Goal: Information Seeking & Learning: Learn about a topic

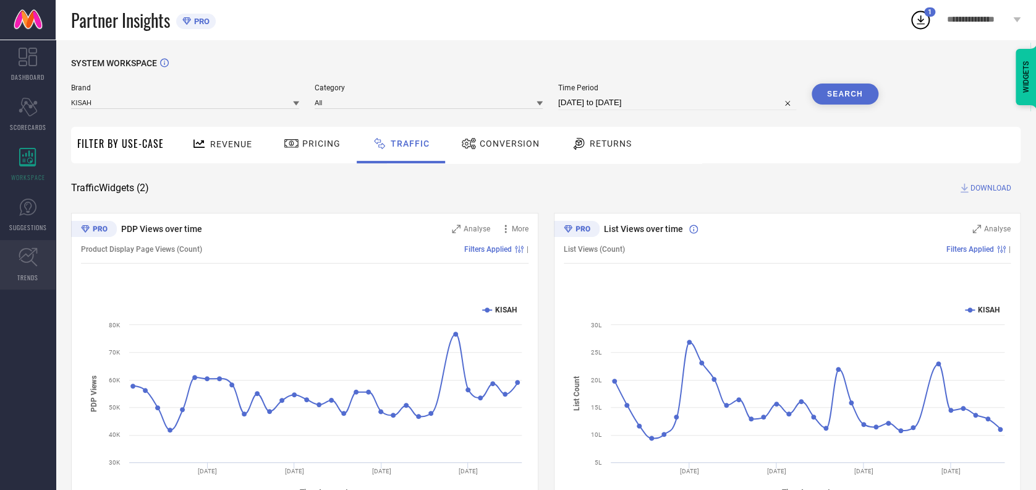
click at [36, 284] on link "TRENDS" at bounding box center [28, 264] width 56 height 49
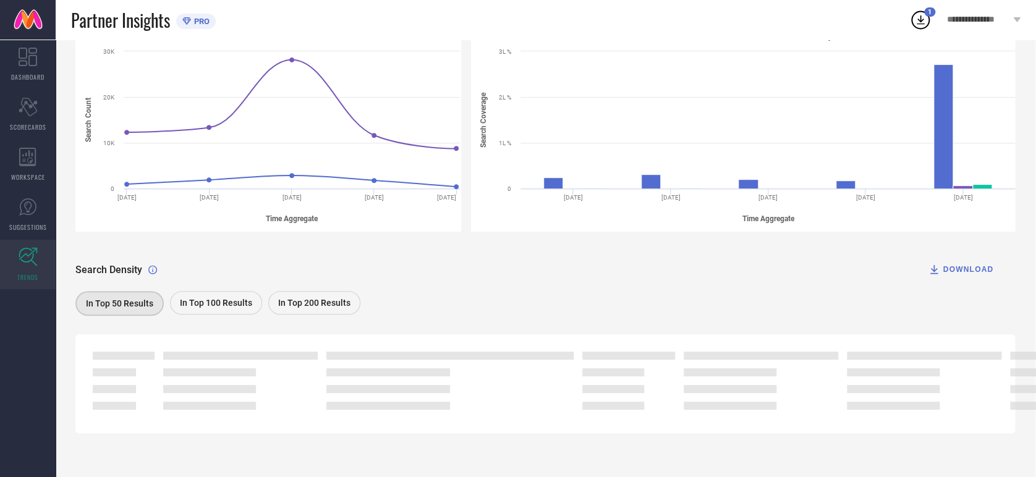
scroll to position [0, 1]
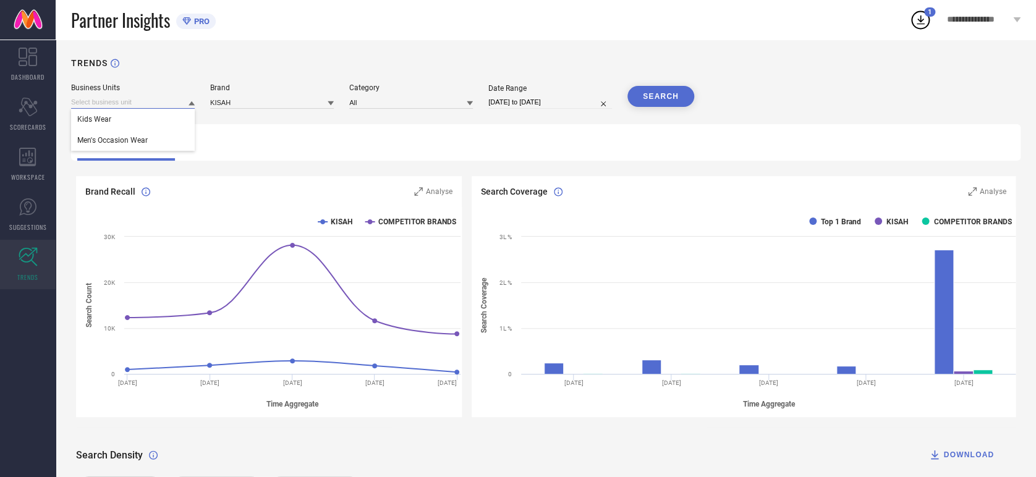
click at [177, 102] on input at bounding box center [133, 102] width 124 height 13
click at [161, 101] on input at bounding box center [133, 102] width 124 height 13
click at [133, 140] on span "Men's Occasion Wear" at bounding box center [112, 140] width 70 height 9
click at [260, 105] on input at bounding box center [272, 102] width 124 height 13
click at [267, 99] on input at bounding box center [272, 102] width 124 height 13
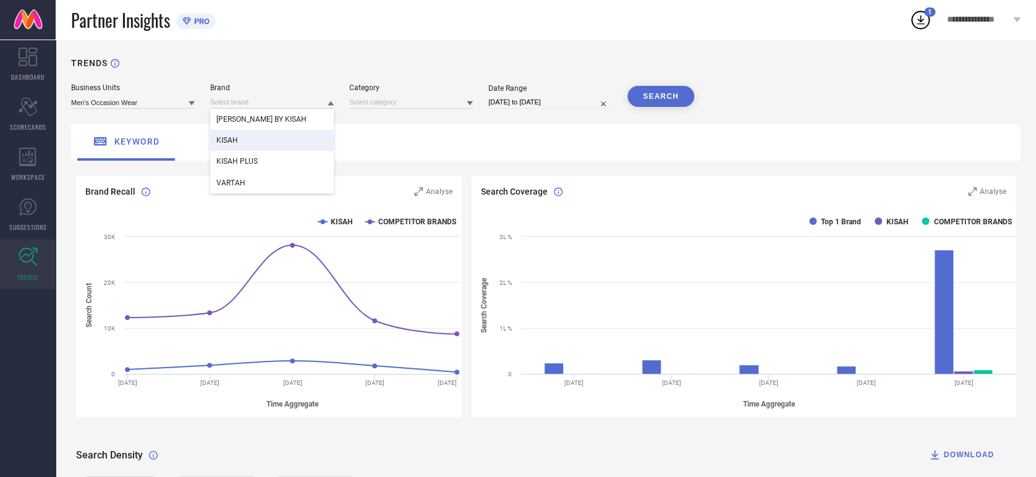
click at [240, 138] on div "KISAH" at bounding box center [272, 140] width 124 height 21
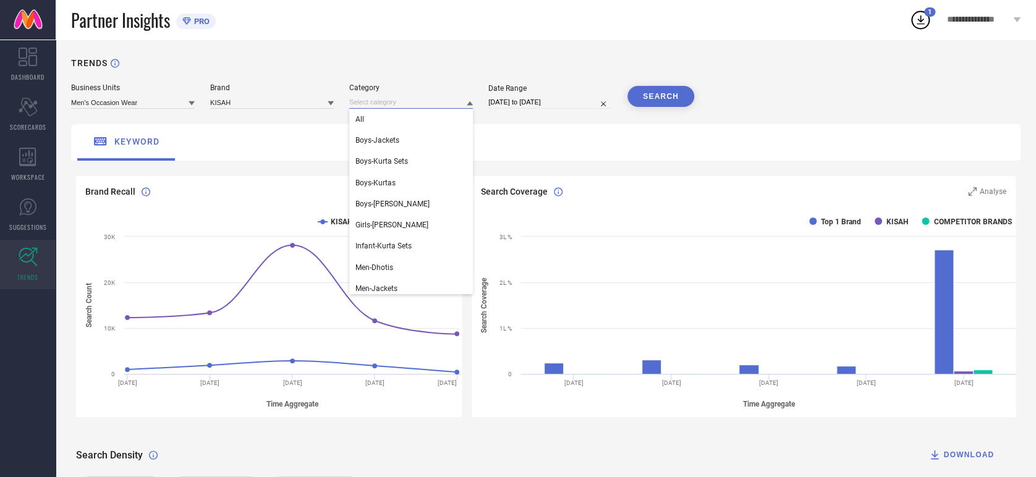
click at [392, 102] on input at bounding box center [411, 102] width 124 height 13
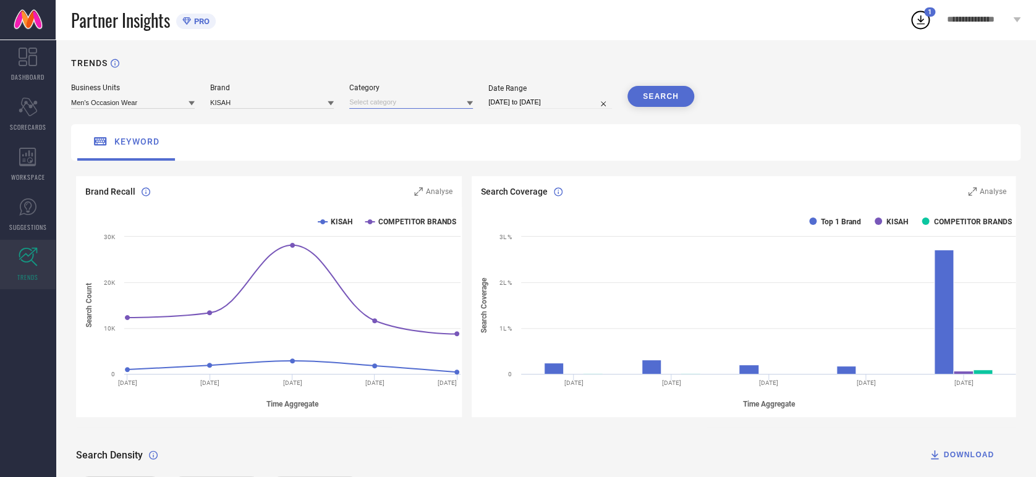
click at [405, 99] on input at bounding box center [411, 102] width 124 height 13
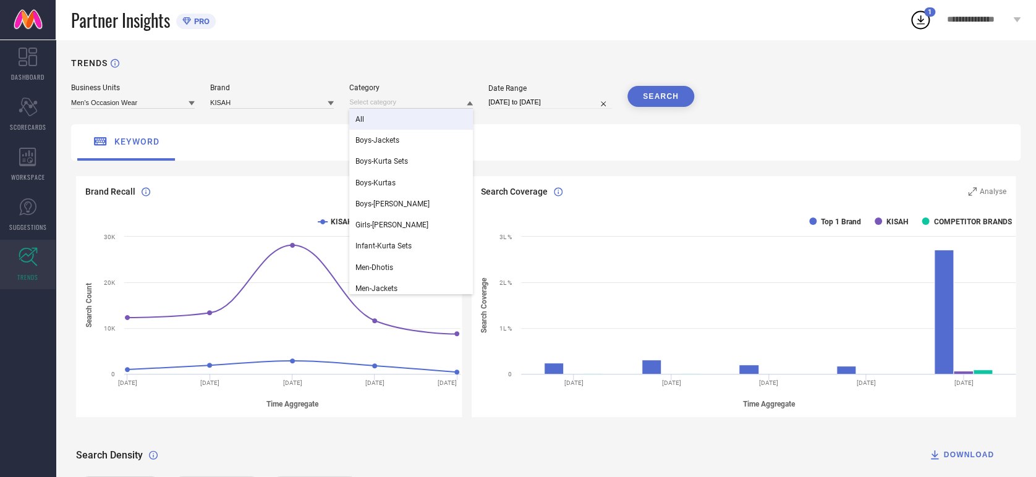
click at [381, 123] on div "All" at bounding box center [411, 119] width 124 height 21
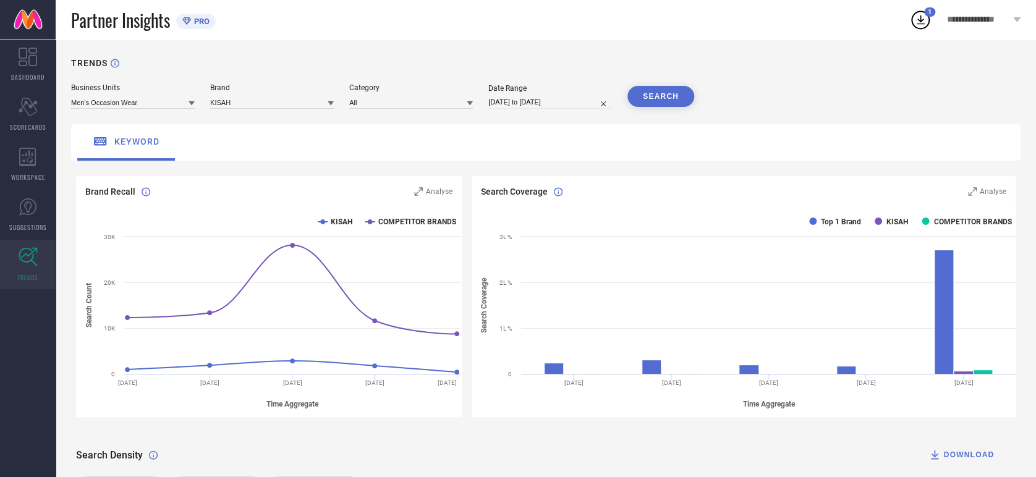
select select "7"
select select "2025"
select select "8"
select select "2025"
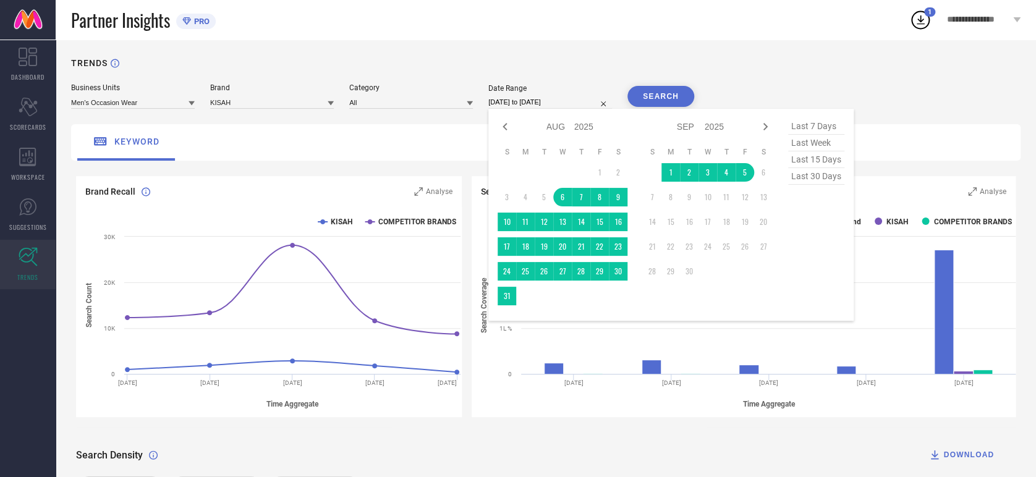
click at [577, 103] on input "[DATE] to [DATE]" at bounding box center [550, 102] width 124 height 13
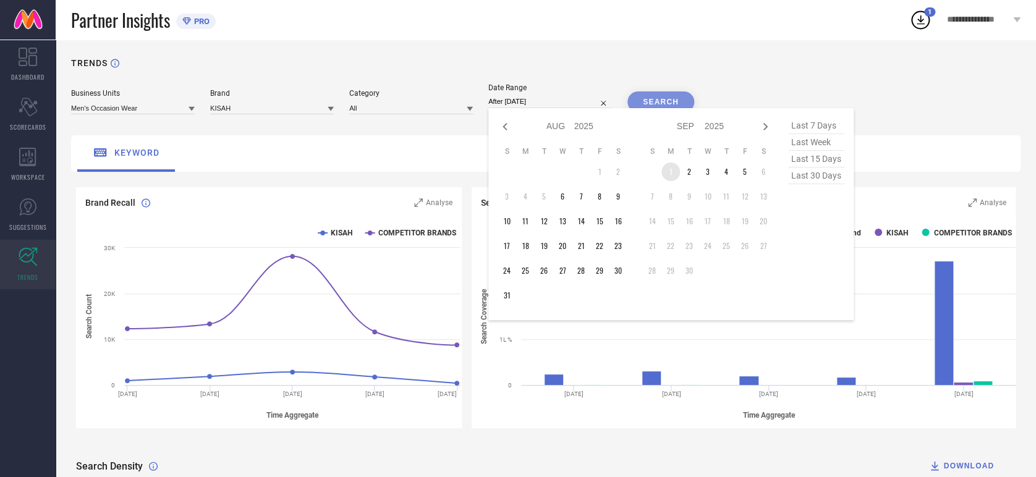
click at [669, 173] on td "1" at bounding box center [671, 172] width 19 height 19
type input "[DATE] to [DATE]"
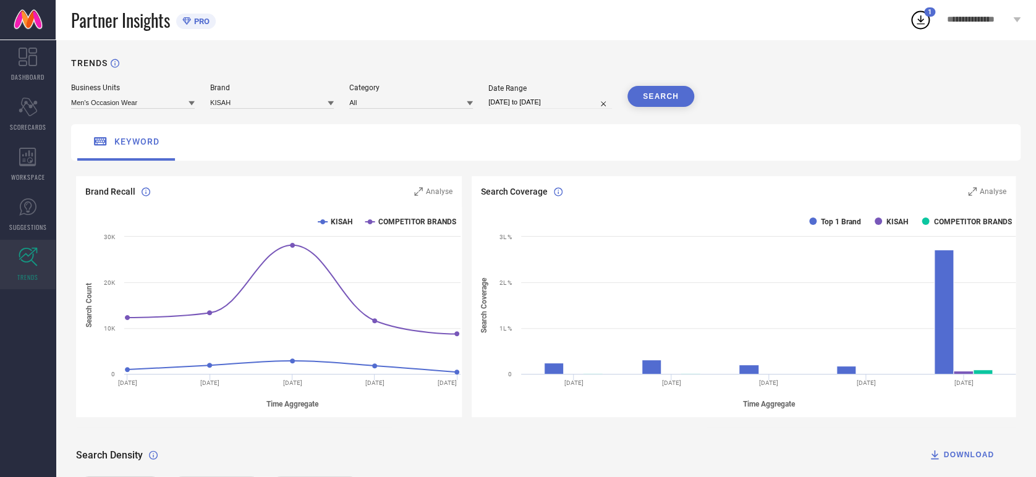
select select "7"
select select "2025"
select select "8"
select select "2025"
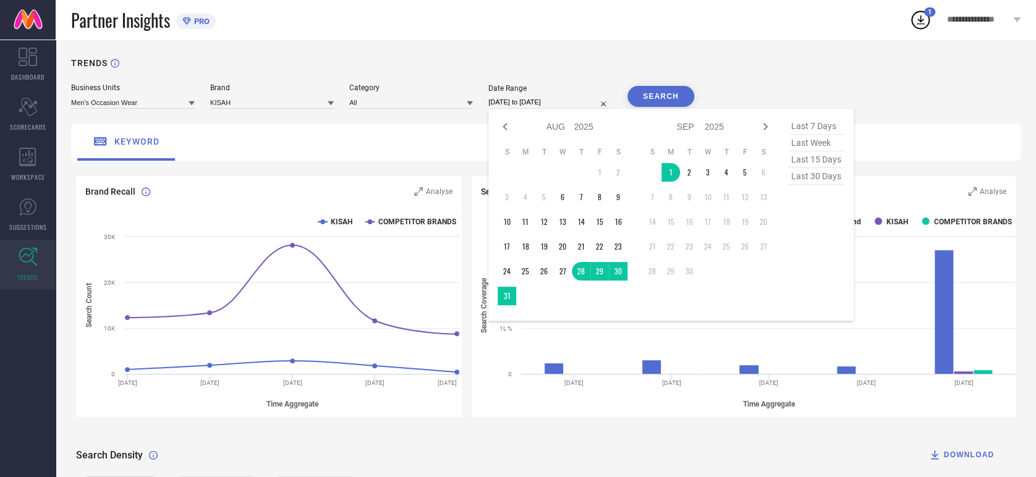
click at [572, 102] on input "[DATE] to [DATE]" at bounding box center [550, 102] width 124 height 13
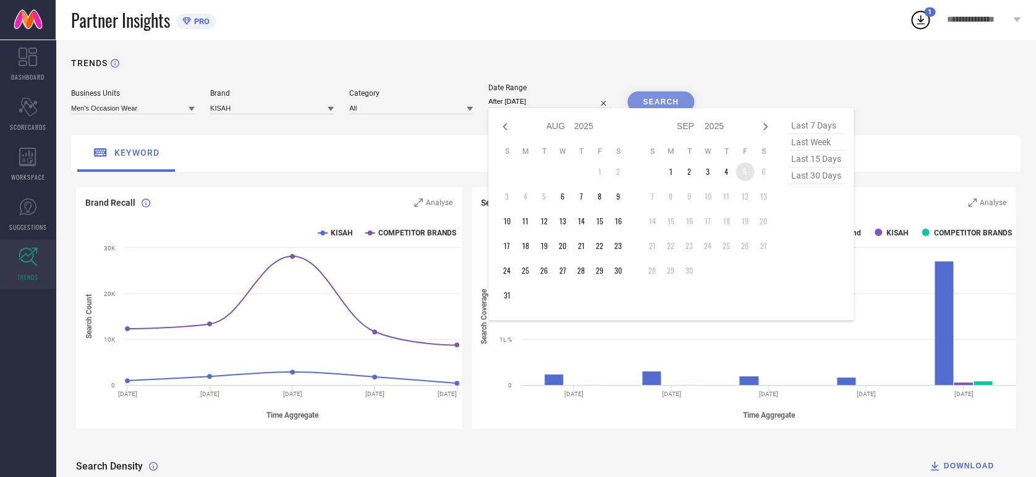
click at [745, 171] on td "5" at bounding box center [745, 172] width 19 height 19
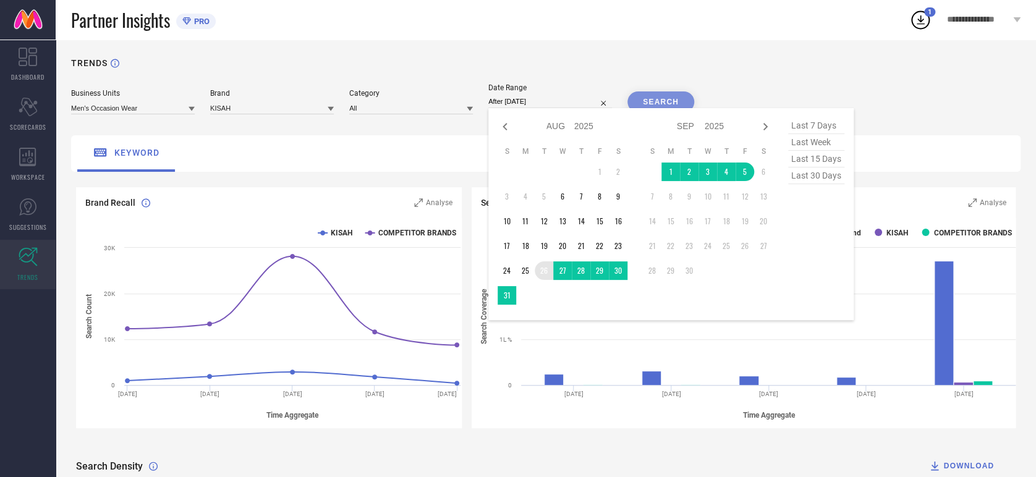
type input "[DATE] to [DATE]"
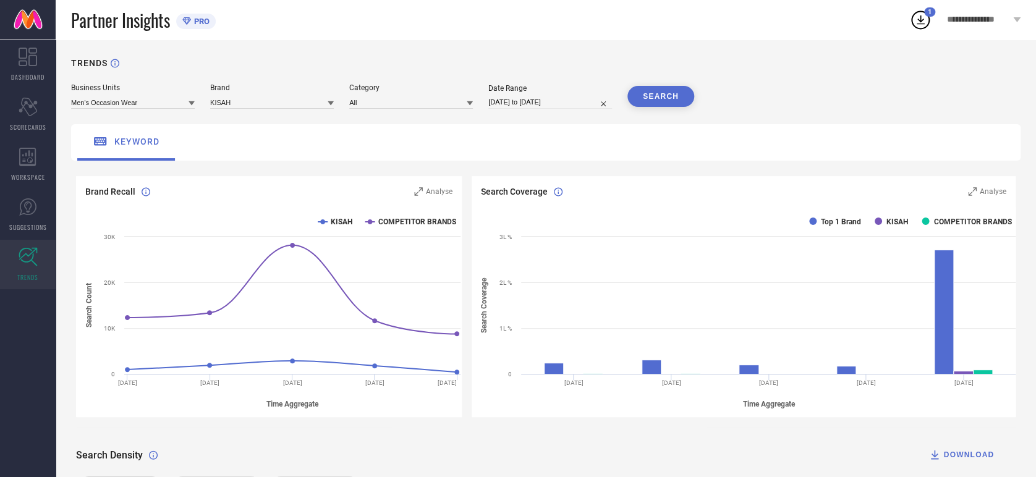
click at [675, 89] on button "SEARCH" at bounding box center [661, 96] width 67 height 21
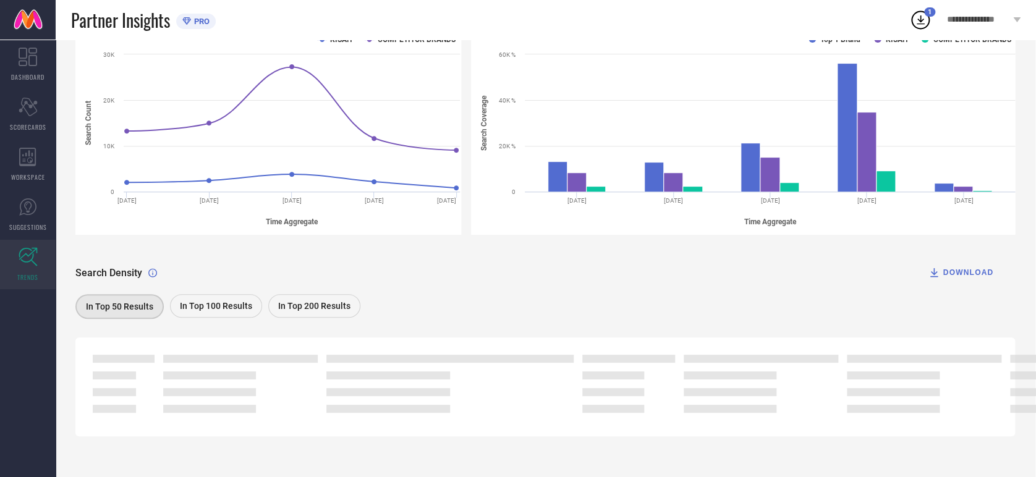
scroll to position [186, 1]
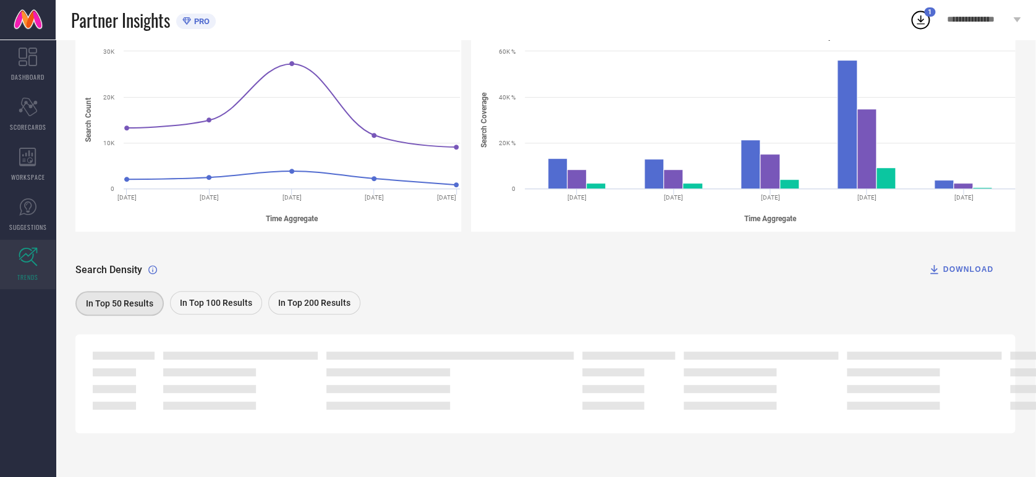
click at [245, 308] on span "In Top 100 Results" at bounding box center [216, 303] width 72 height 10
click at [302, 299] on span "In Top 200 Results" at bounding box center [314, 303] width 72 height 10
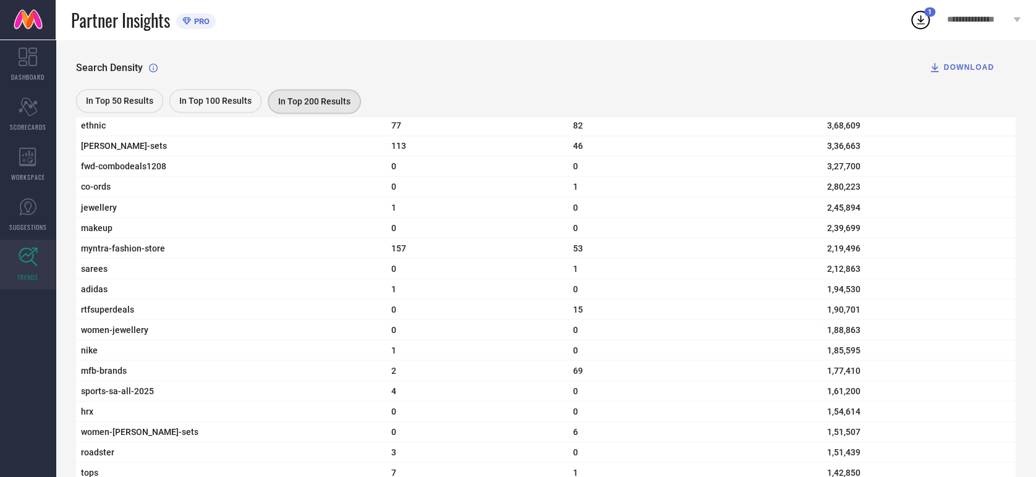
scroll to position [962, 0]
